Goal: Information Seeking & Learning: Find specific page/section

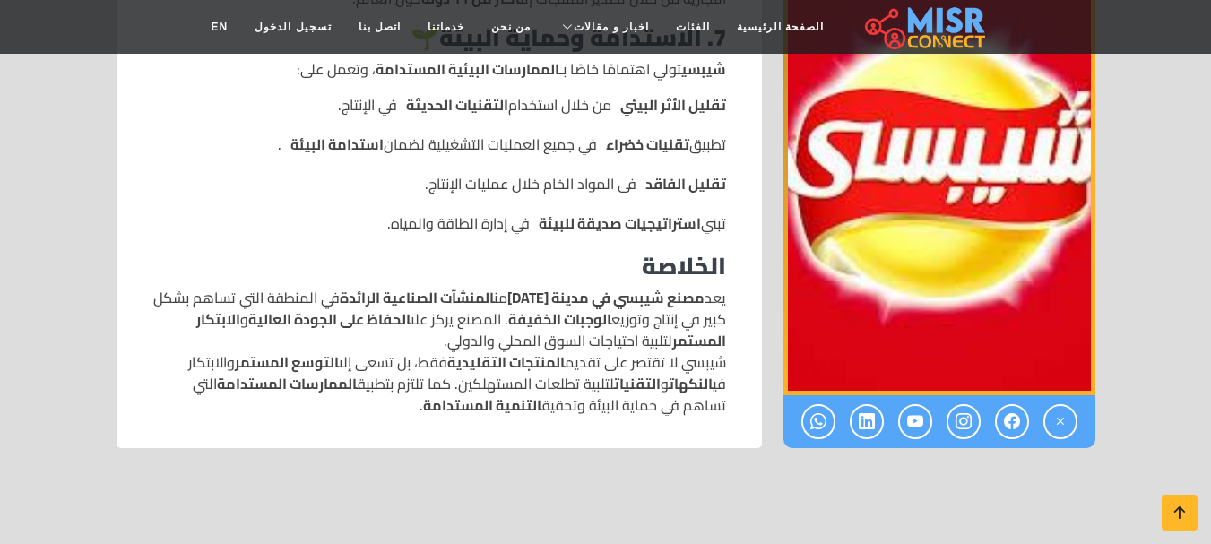
scroll to position [1985, 0]
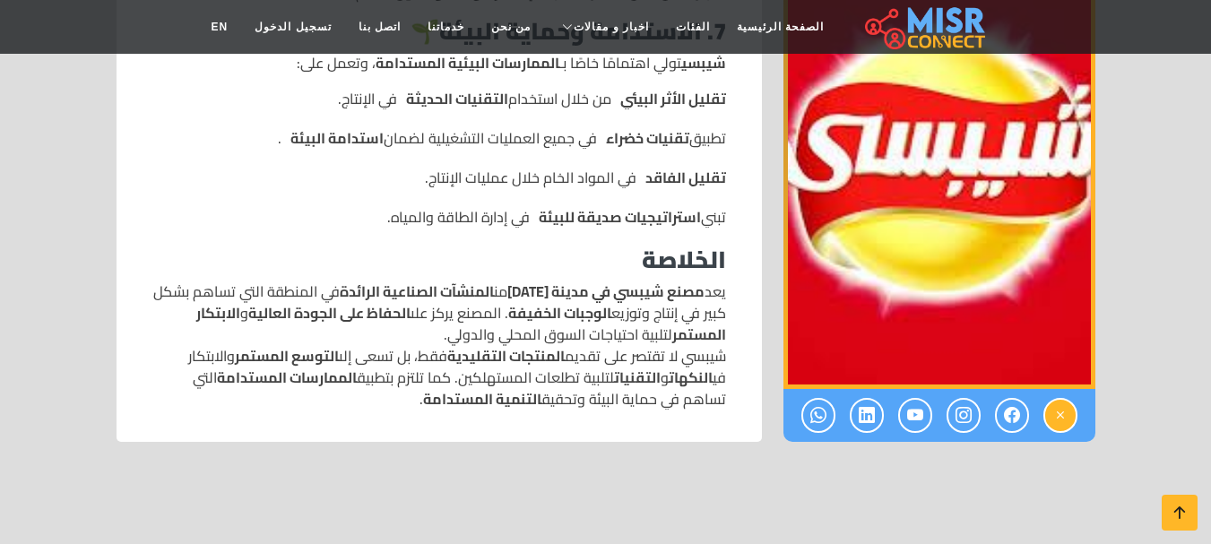
click at [1059, 401] on icon at bounding box center [1061, 416] width 16 height 30
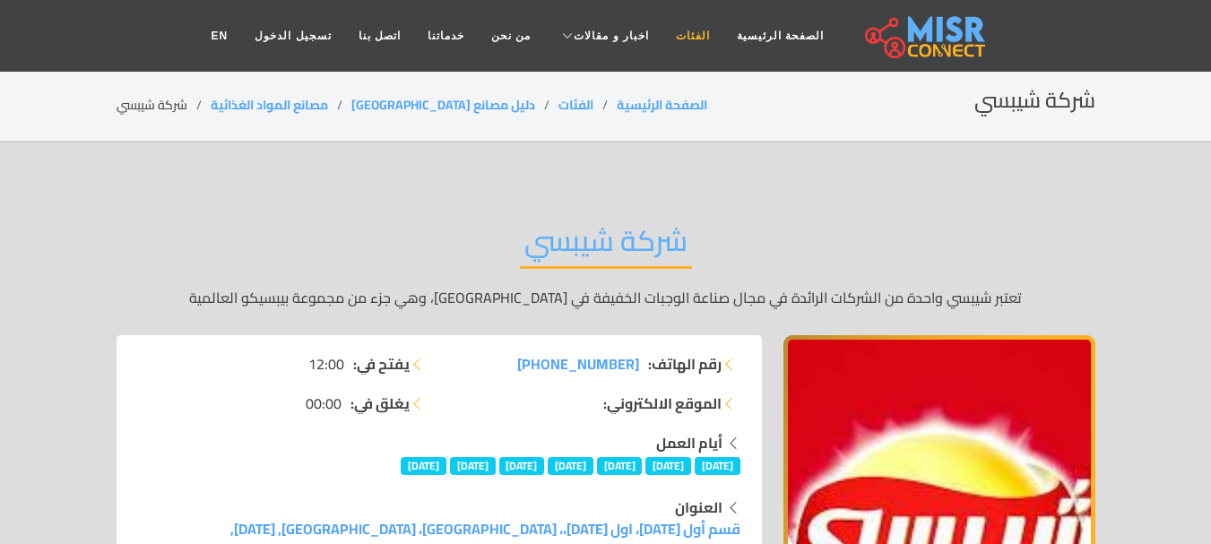
click at [685, 32] on link "الفئات" at bounding box center [693, 36] width 61 height 34
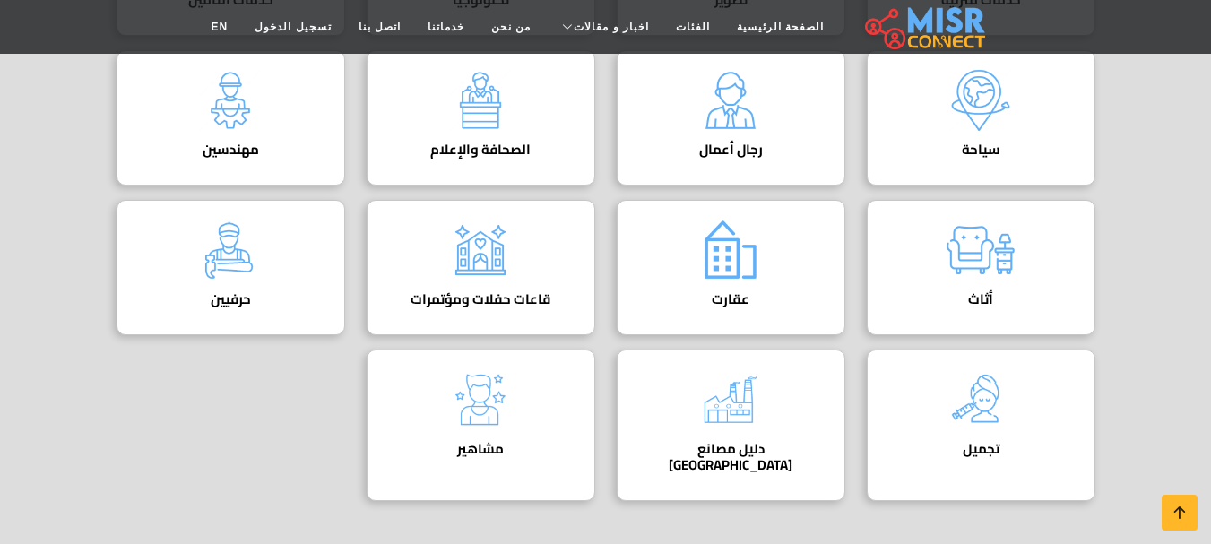
scroll to position [883, 0]
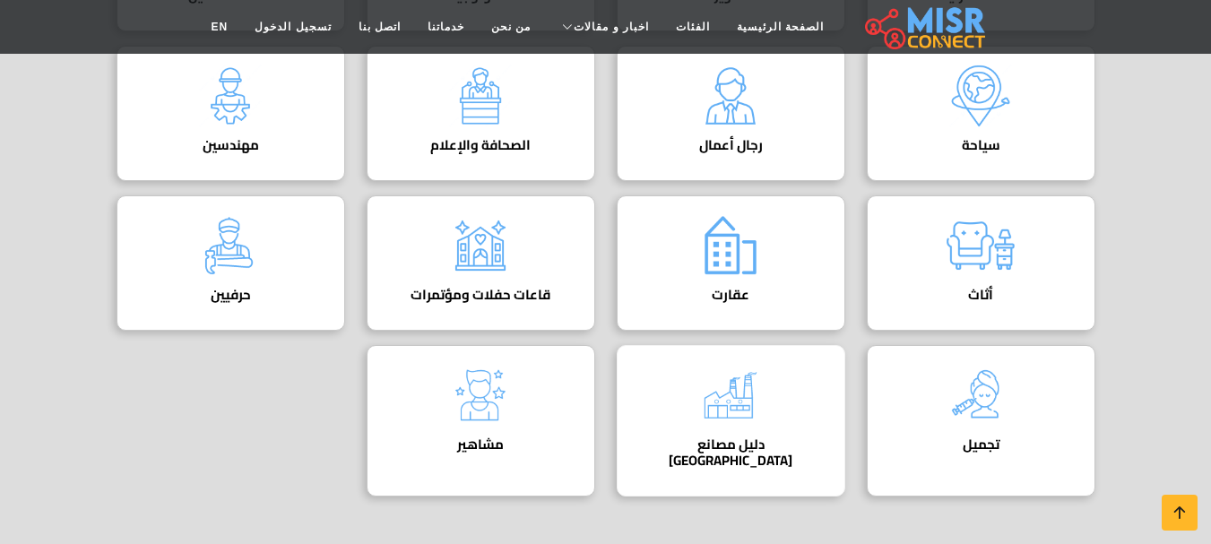
click at [787, 401] on div "دليل مصانع مصر دليل المصانع في مصر" at bounding box center [731, 421] width 229 height 152
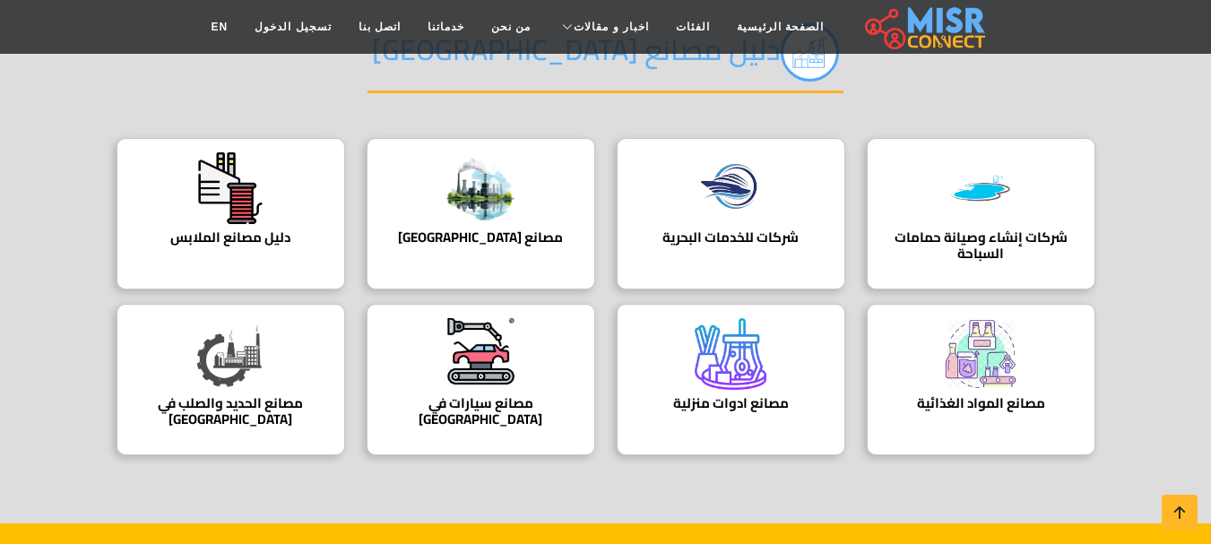
scroll to position [203, 0]
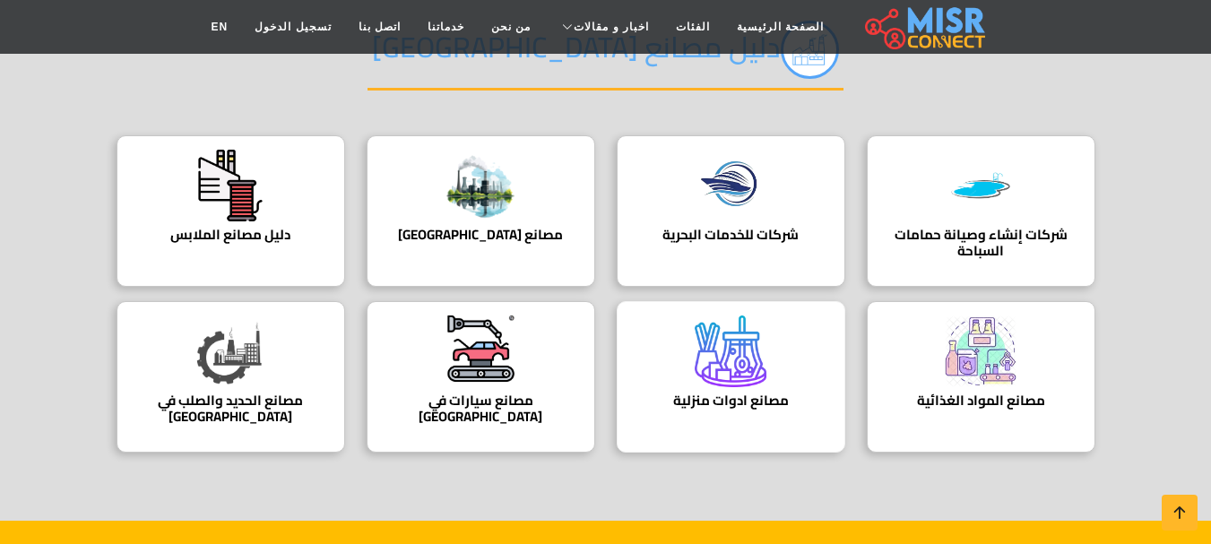
click at [699, 406] on h4 "مصانع ادوات منزلية" at bounding box center [731, 401] width 173 height 16
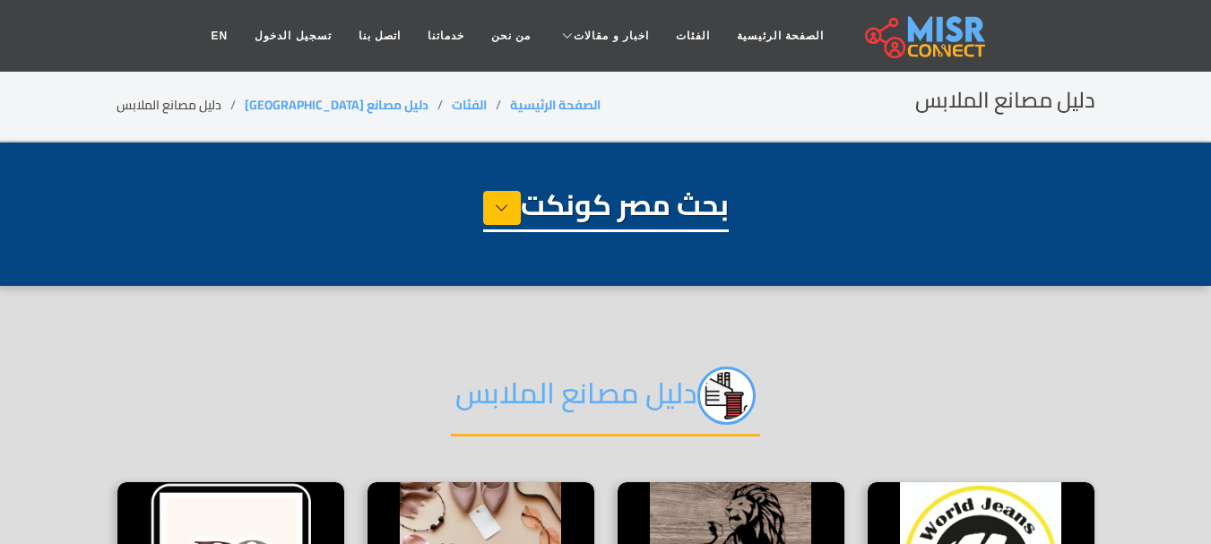
select select "**********"
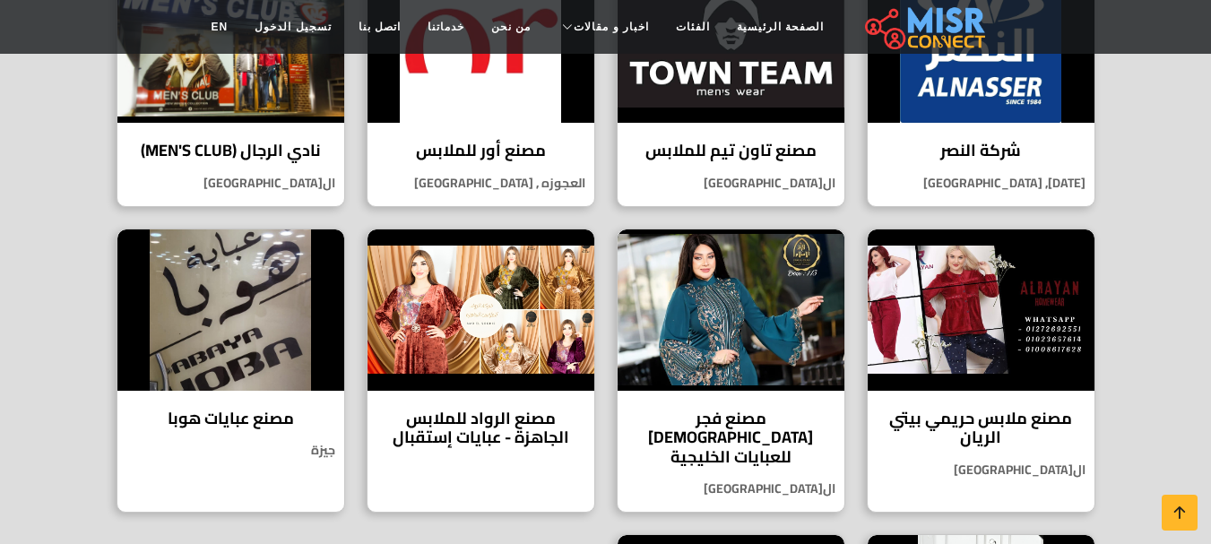
scroll to position [798, 0]
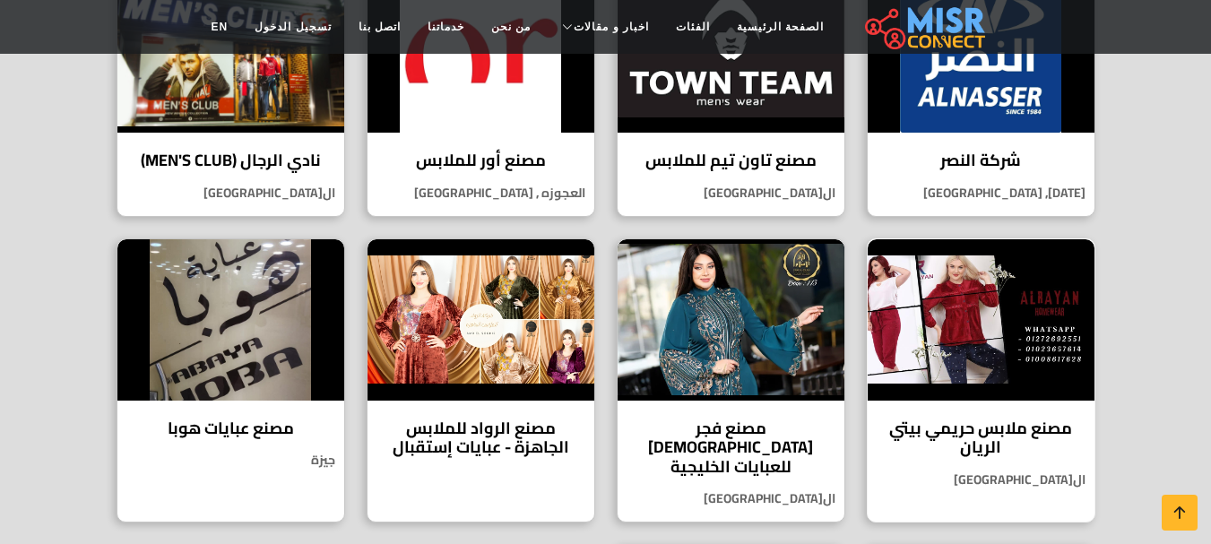
click at [929, 309] on img at bounding box center [981, 319] width 227 height 161
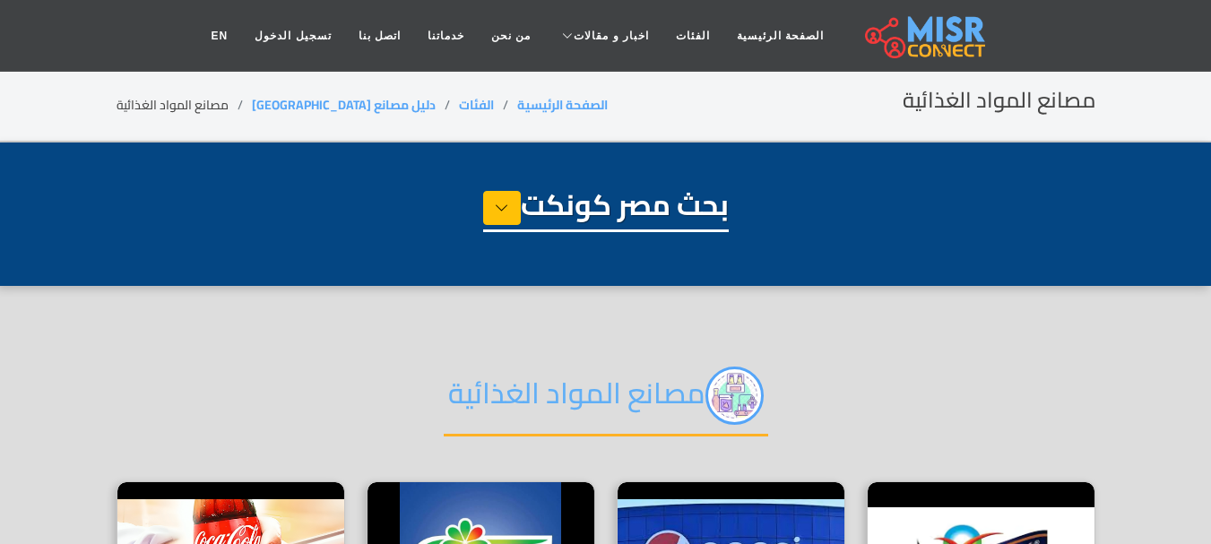
select select "**********"
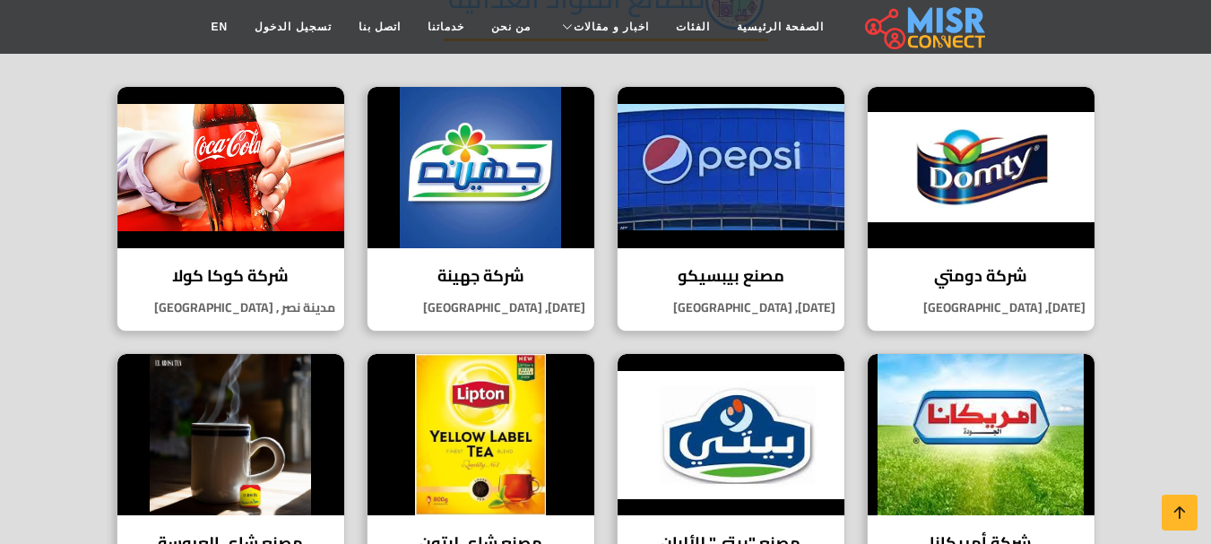
scroll to position [83, 0]
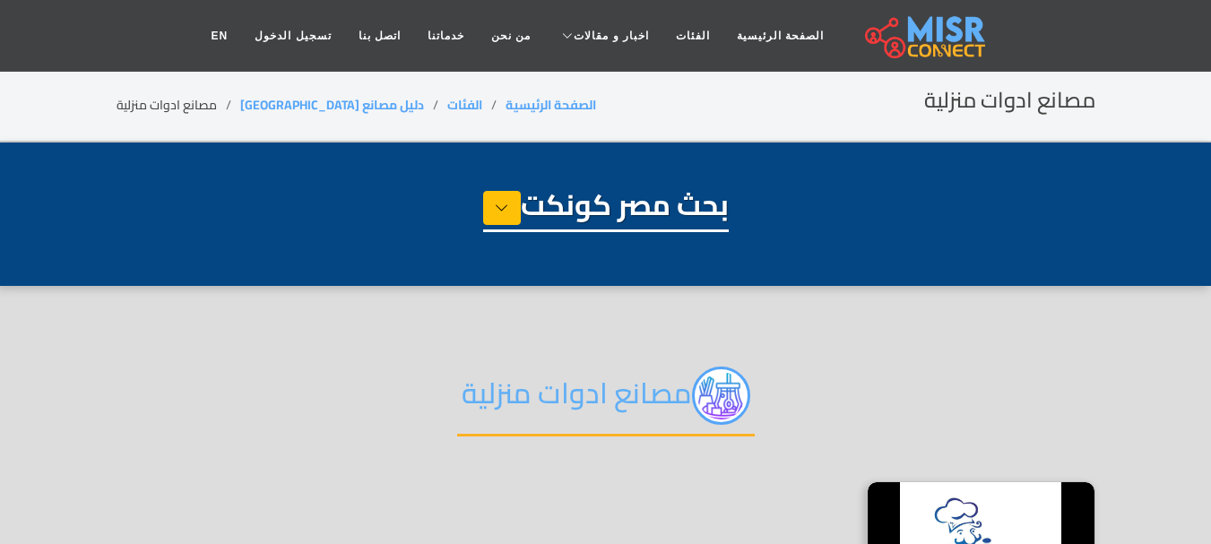
select select "**********"
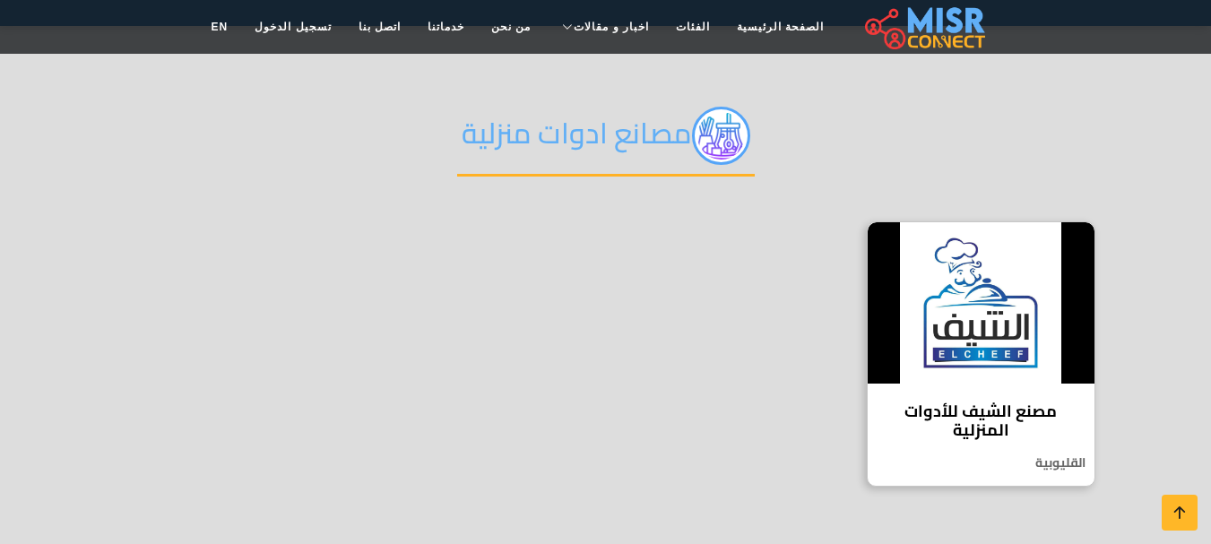
scroll to position [366, 0]
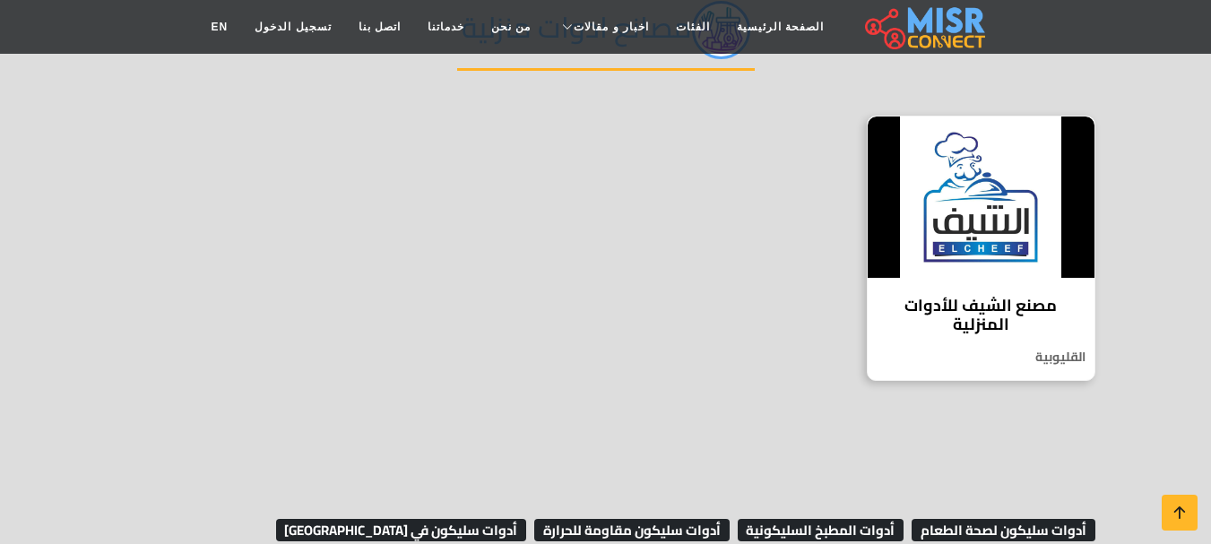
click at [959, 318] on h4 "مصنع الشيف للأدوات المنزلية" at bounding box center [981, 315] width 200 height 39
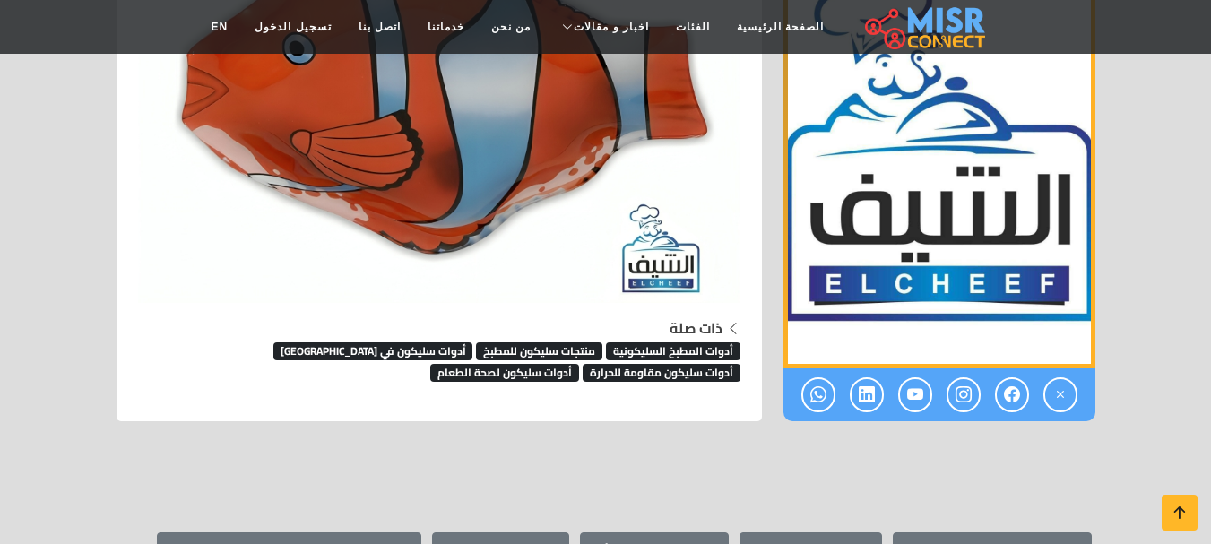
scroll to position [4435, 0]
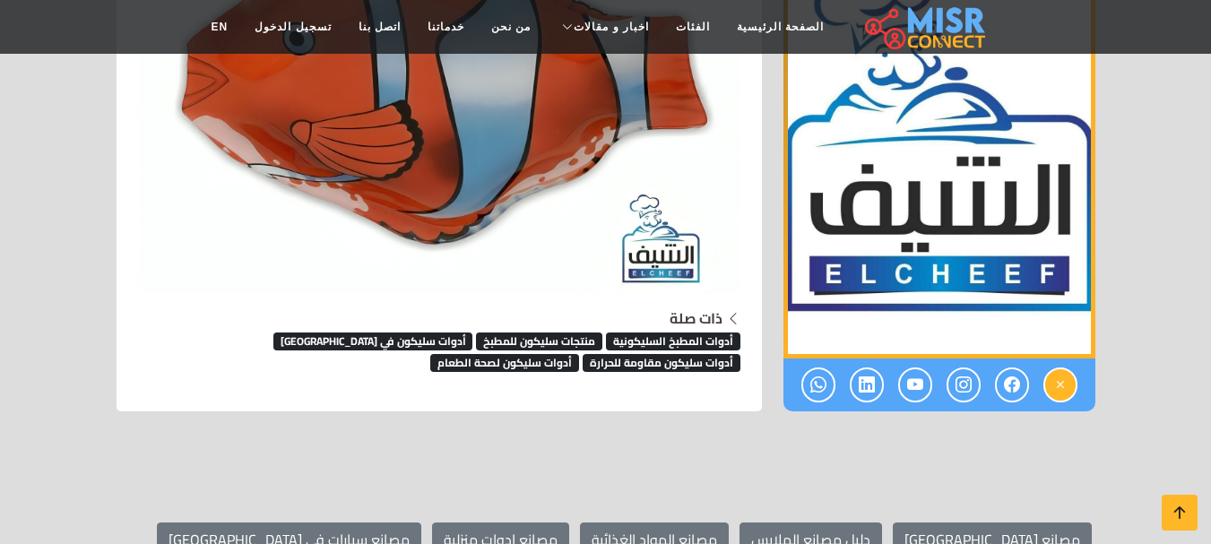
click at [1062, 370] on icon at bounding box center [1061, 385] width 16 height 30
